Goal: Task Accomplishment & Management: Use online tool/utility

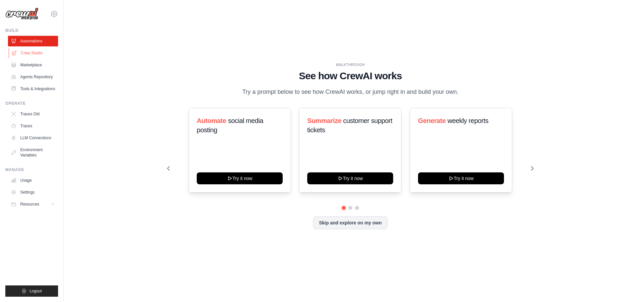
click at [34, 55] on link "Crew Studio" at bounding box center [34, 53] width 50 height 11
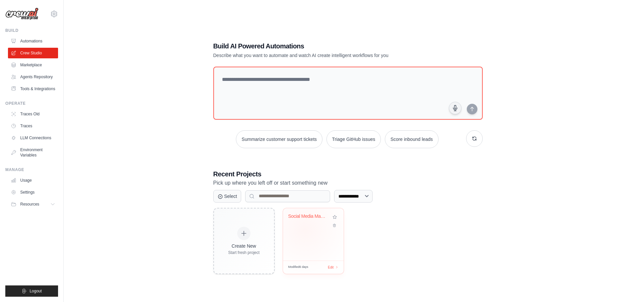
click at [304, 229] on div "Social Media Management Automation" at bounding box center [313, 234] width 61 height 52
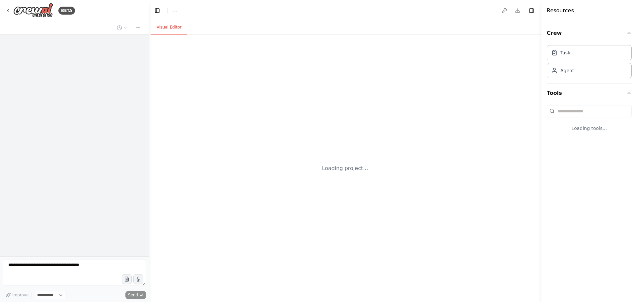
select select "****"
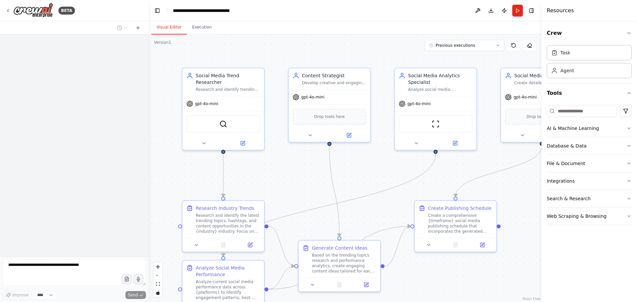
scroll to position [557, 0]
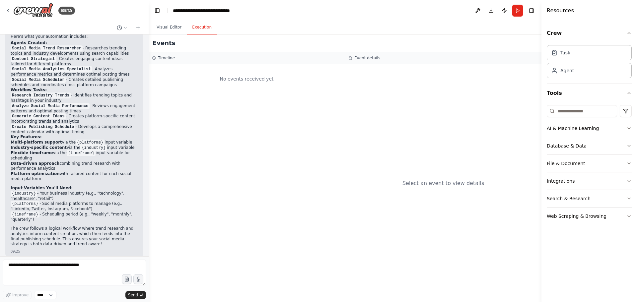
click at [203, 26] on button "Execution" at bounding box center [202, 28] width 30 height 14
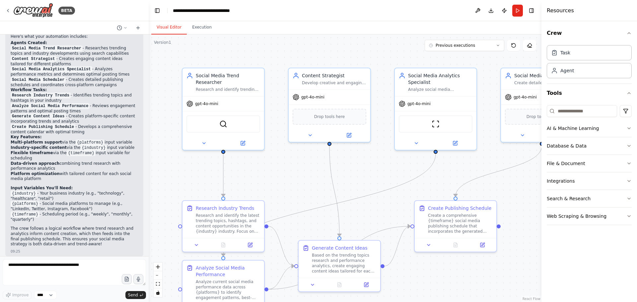
click at [165, 28] on button "Visual Editor" at bounding box center [168, 28] width 35 height 14
click at [512, 10] on button "Run" at bounding box center [517, 11] width 11 height 12
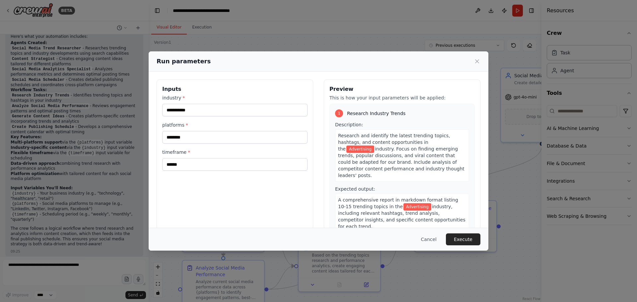
scroll to position [199, 0]
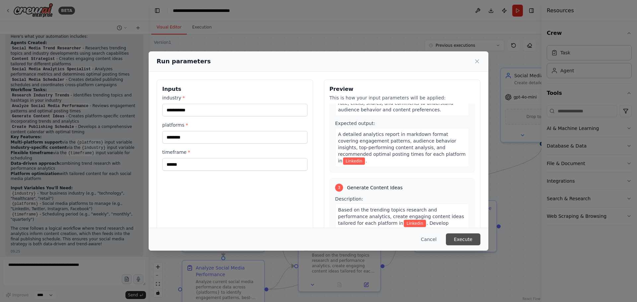
click at [472, 238] on button "Execute" at bounding box center [463, 239] width 34 height 12
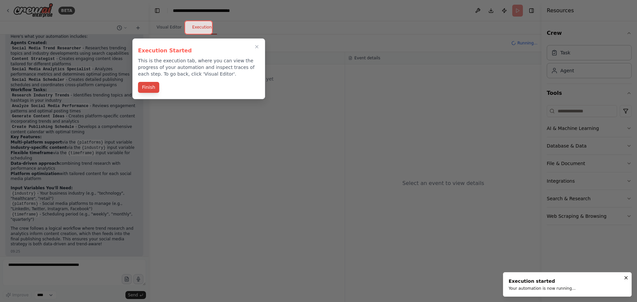
click at [146, 88] on button "Finish" at bounding box center [148, 87] width 21 height 11
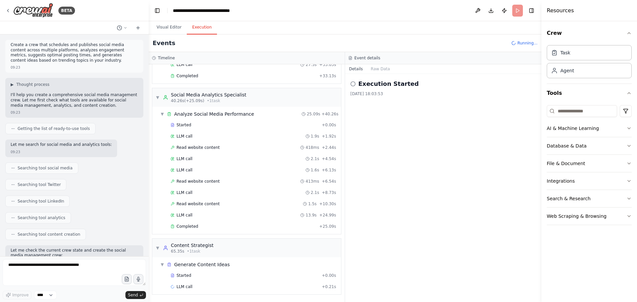
scroll to position [0, 0]
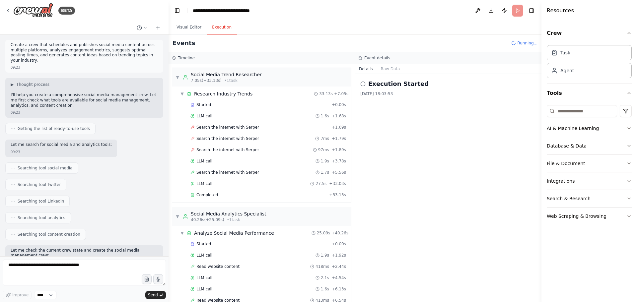
drag, startPoint x: 147, startPoint y: 74, endPoint x: 168, endPoint y: 104, distance: 37.3
click at [168, 104] on div "BETA Create a crew that schedules and publishes social media content across mul…" at bounding box center [318, 151] width 637 height 302
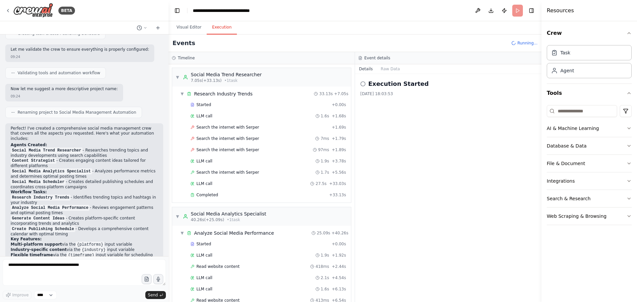
scroll to position [444, 0]
click at [181, 26] on button "Visual Editor" at bounding box center [188, 28] width 35 height 14
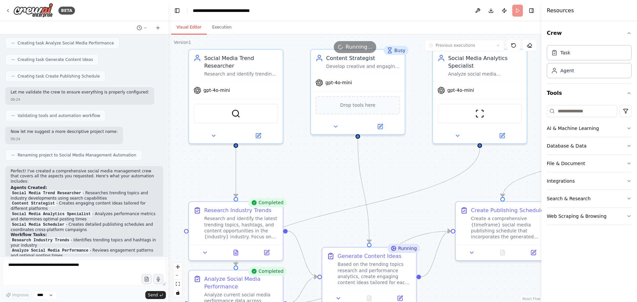
scroll to position [510, 0]
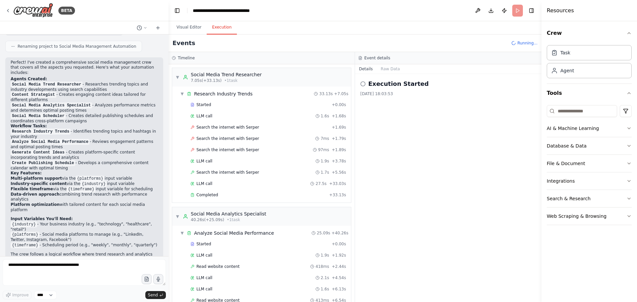
click at [218, 23] on button "Execution" at bounding box center [222, 28] width 30 height 14
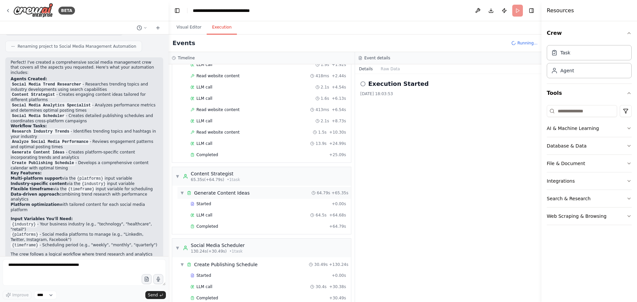
scroll to position [202, 0]
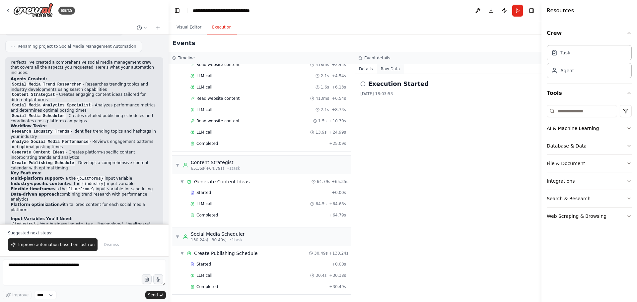
click at [387, 68] on button "Raw Data" at bounding box center [390, 68] width 27 height 9
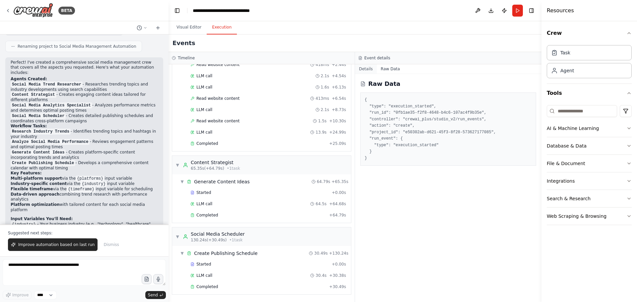
click at [365, 67] on button "Details" at bounding box center [366, 68] width 22 height 9
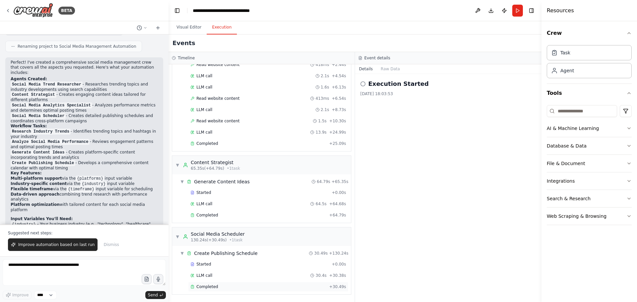
click at [228, 287] on div "Completed" at bounding box center [258, 286] width 136 height 5
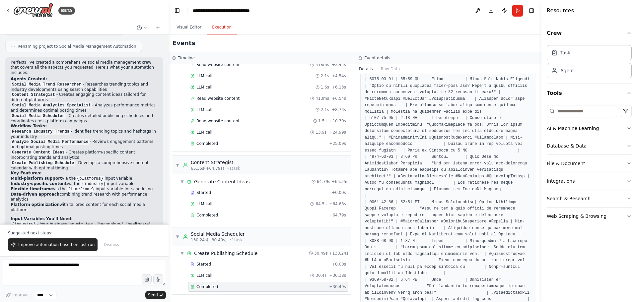
scroll to position [212, 0]
